Goal: Task Accomplishment & Management: Manage account settings

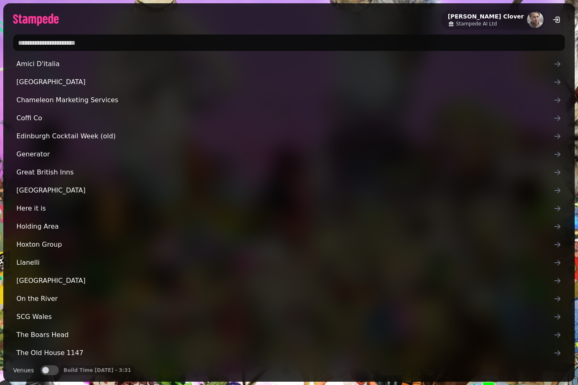
click at [298, 48] on input "text" at bounding box center [289, 42] width 552 height 16
type input "*****"
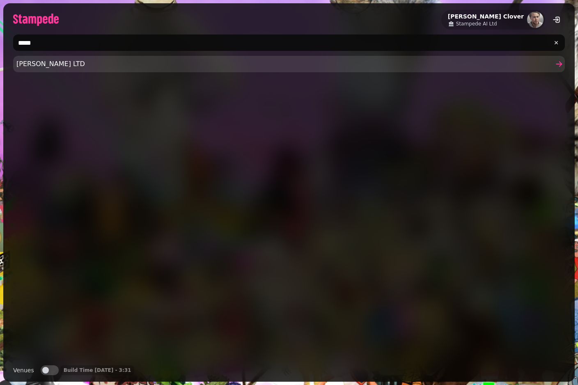
click at [44, 65] on span "[PERSON_NAME] LTD" at bounding box center [284, 64] width 537 height 10
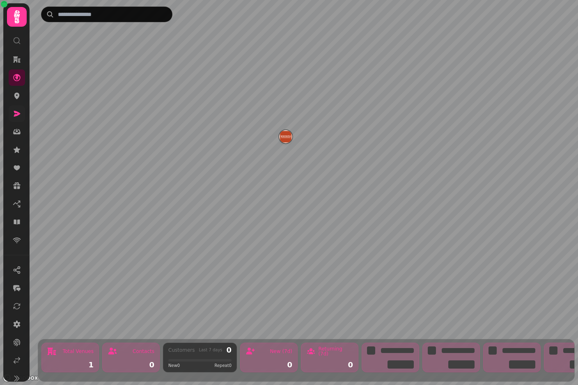
click at [18, 117] on icon at bounding box center [17, 114] width 8 height 8
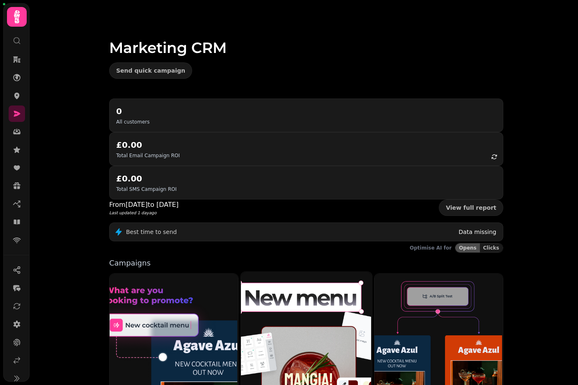
click at [314, 276] on img at bounding box center [305, 352] width 131 height 163
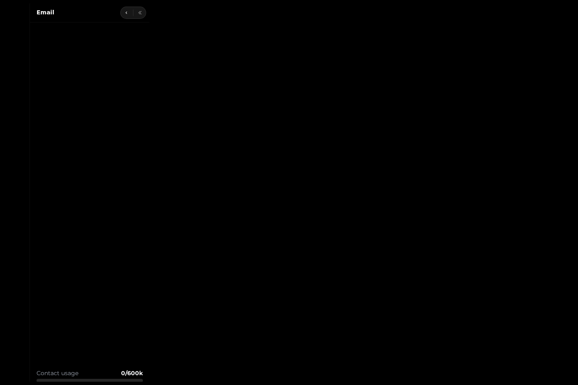
type input "**********"
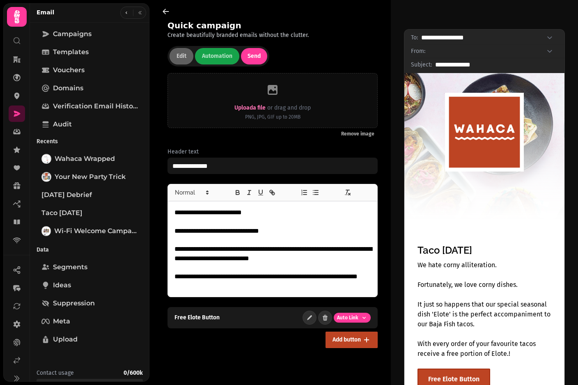
scroll to position [48, 0]
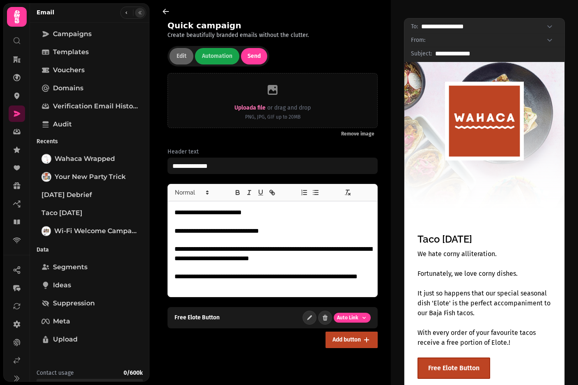
click at [143, 14] on button "button" at bounding box center [140, 13] width 10 height 10
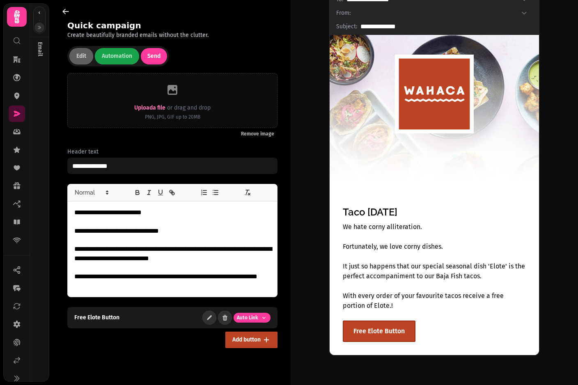
scroll to position [0, 0]
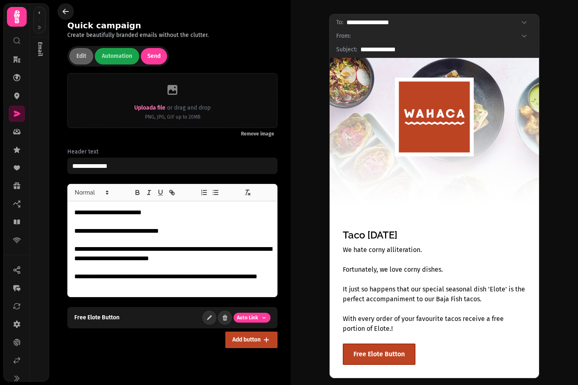
click at [69, 17] on button "button" at bounding box center [65, 11] width 16 height 16
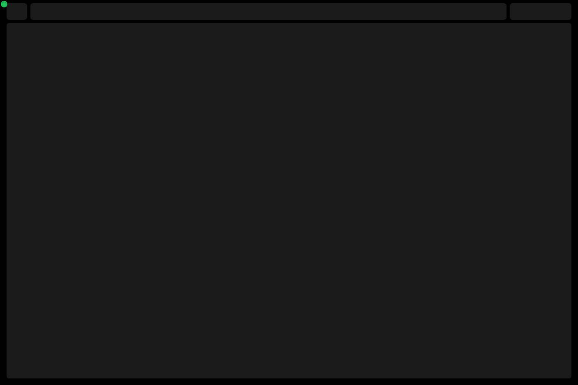
select select "**********"
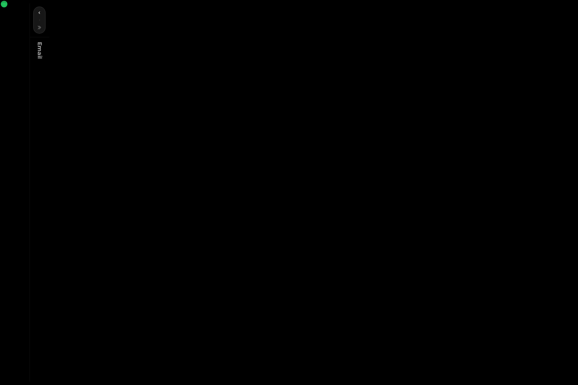
type input "**********"
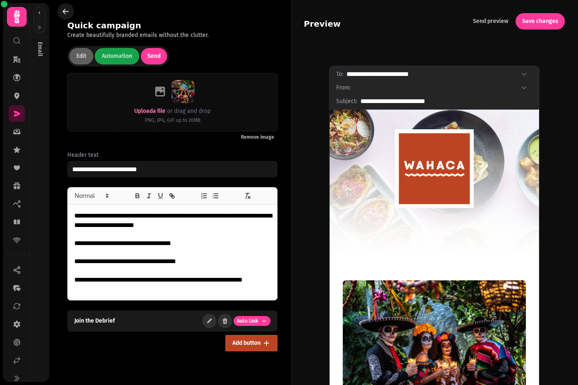
click at [65, 15] on icon "button" at bounding box center [66, 11] width 8 height 8
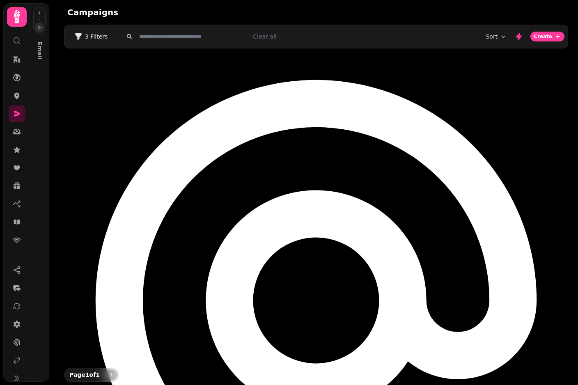
click at [37, 28] on button "button" at bounding box center [39, 28] width 10 height 10
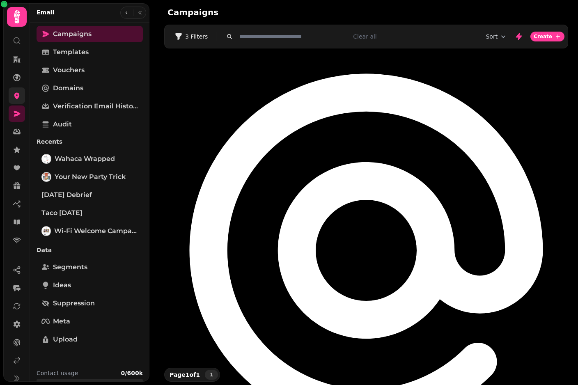
click at [15, 99] on icon at bounding box center [17, 96] width 8 height 8
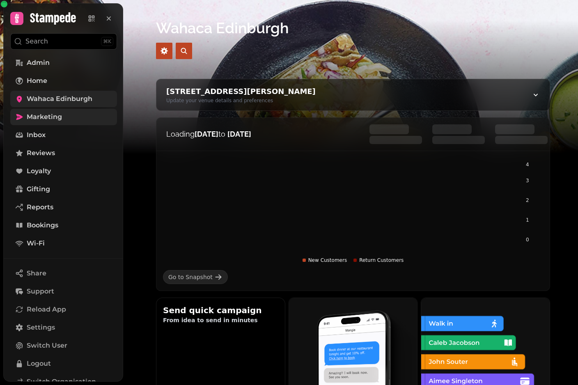
click at [44, 114] on span "Marketing" at bounding box center [44, 117] width 35 height 10
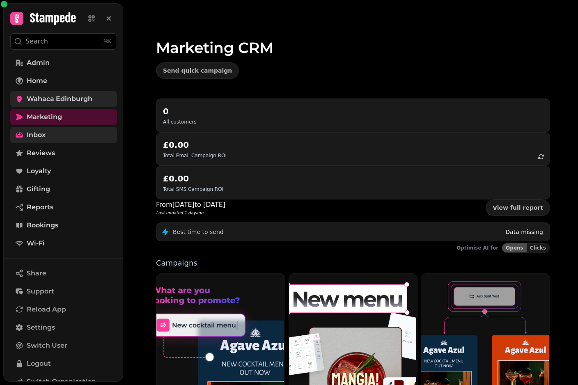
click at [40, 130] on span "Inbox" at bounding box center [36, 135] width 19 height 10
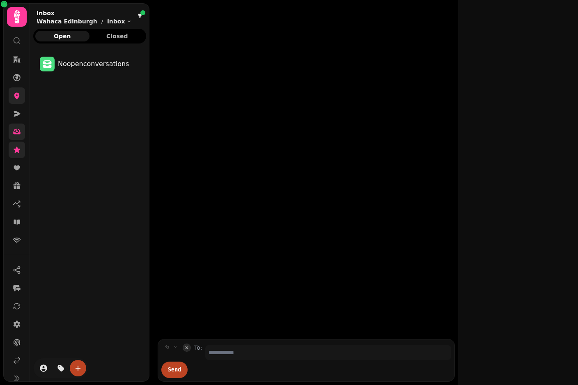
click at [20, 151] on icon at bounding box center [17, 150] width 8 height 8
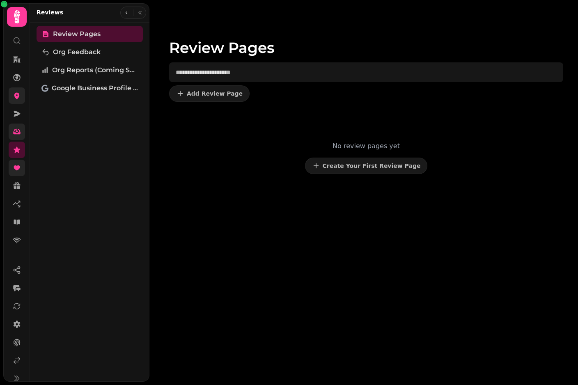
click at [17, 167] on icon at bounding box center [17, 167] width 6 height 5
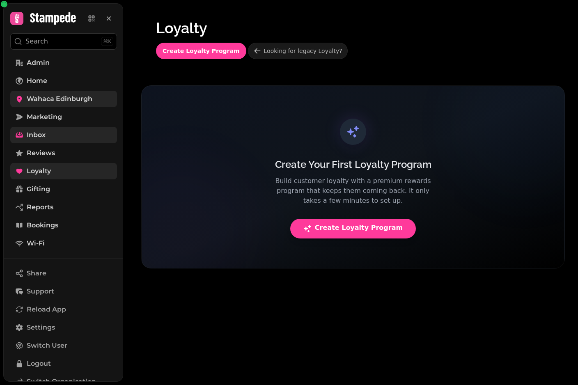
click at [44, 106] on link "Wahaca Edinburgh" at bounding box center [63, 99] width 107 height 16
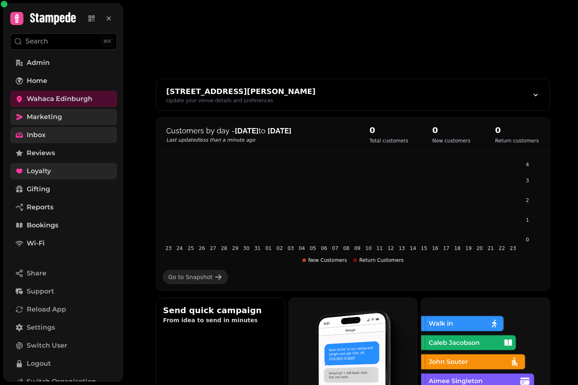
click at [46, 112] on span "Marketing" at bounding box center [44, 117] width 35 height 10
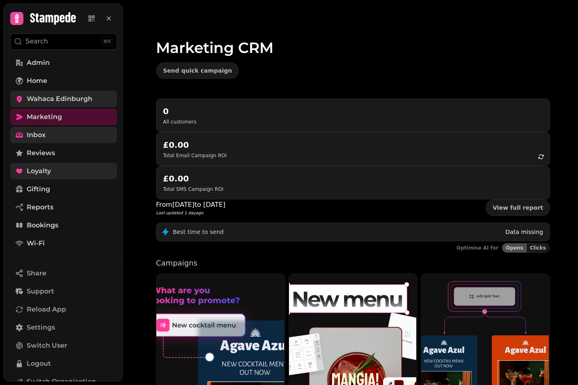
click at [48, 96] on span "Wahaca Edinburgh" at bounding box center [60, 99] width 66 height 10
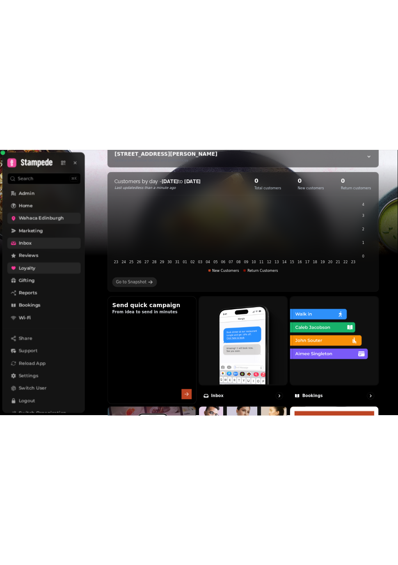
scroll to position [85, 0]
